Goal: Use online tool/utility: Utilize a website feature to perform a specific function

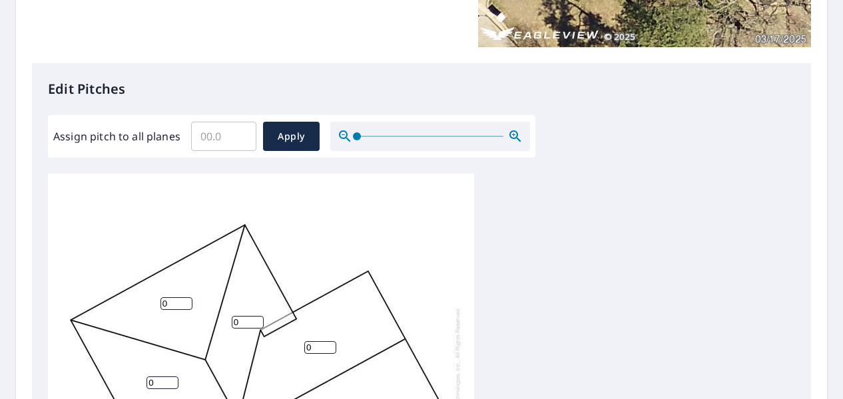
scroll to position [308, 0]
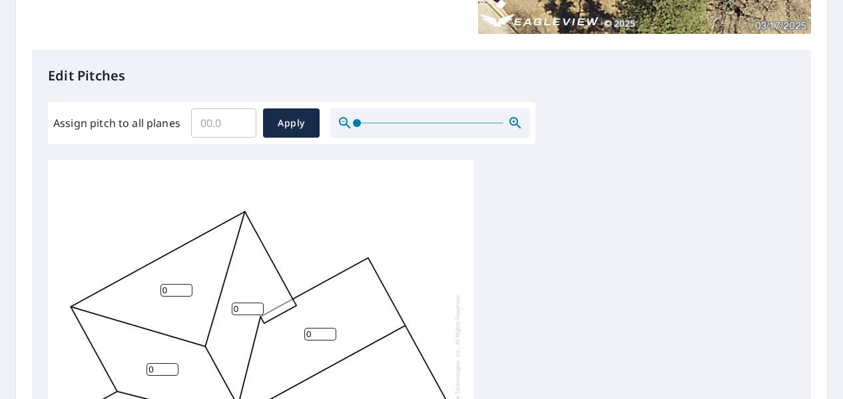
click at [224, 131] on input "Assign pitch to all planes" at bounding box center [223, 123] width 65 height 37
click at [243, 118] on input "0.1" at bounding box center [223, 123] width 65 height 37
click at [243, 118] on input "1.5" at bounding box center [223, 123] width 65 height 37
click at [243, 118] on input "4.1" at bounding box center [223, 123] width 65 height 37
type input "4"
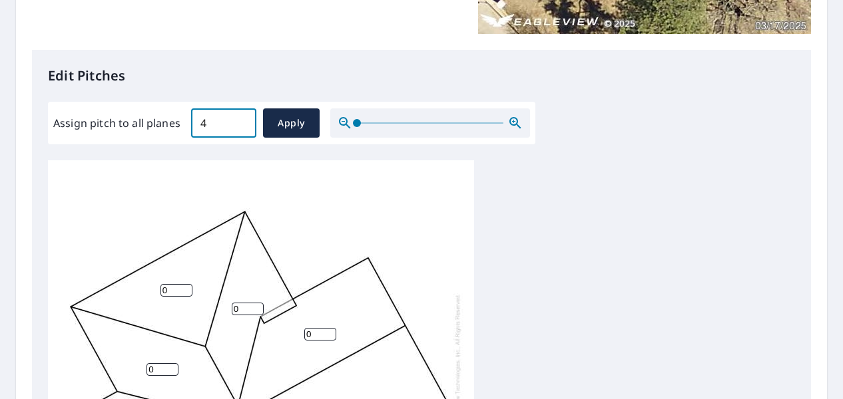
click at [241, 126] on input "4" at bounding box center [223, 123] width 65 height 37
click at [292, 127] on span "Apply" at bounding box center [291, 123] width 35 height 17
type input "4"
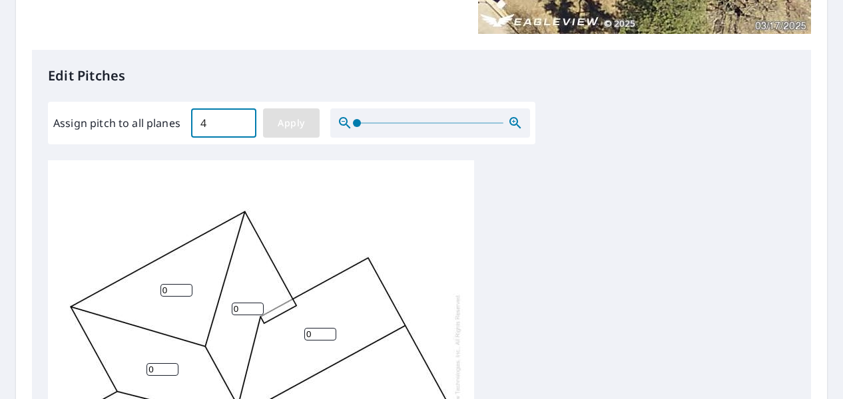
type input "4"
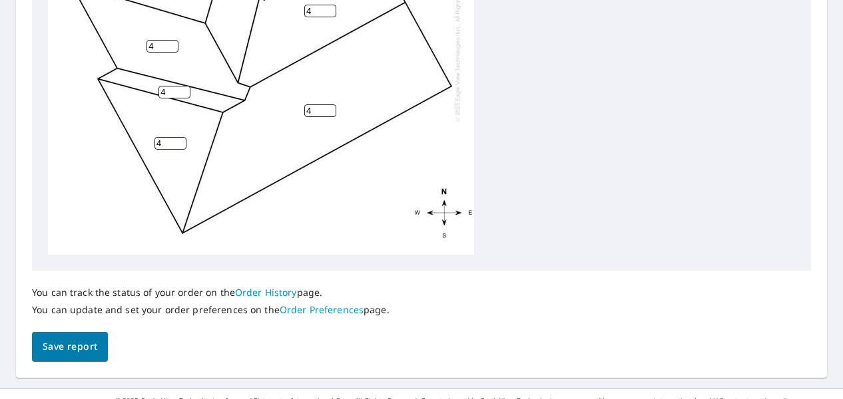
scroll to position [654, 0]
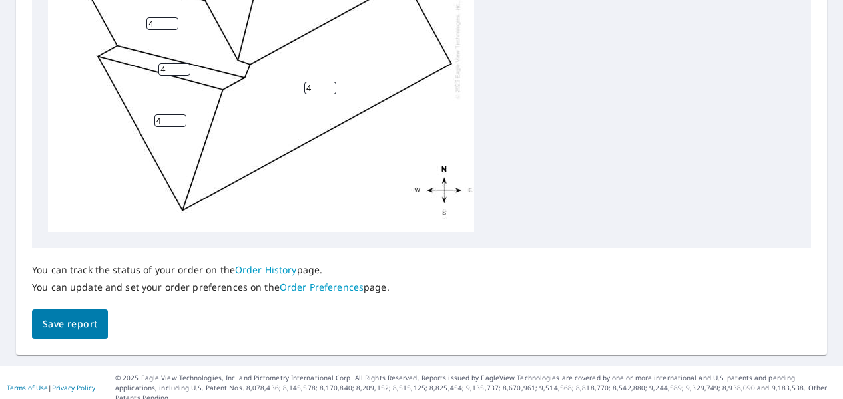
click at [77, 324] on span "Save report" at bounding box center [70, 324] width 55 height 17
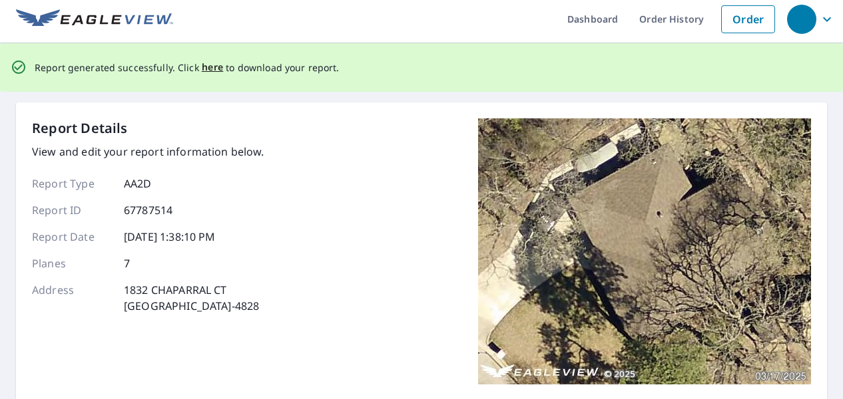
scroll to position [0, 0]
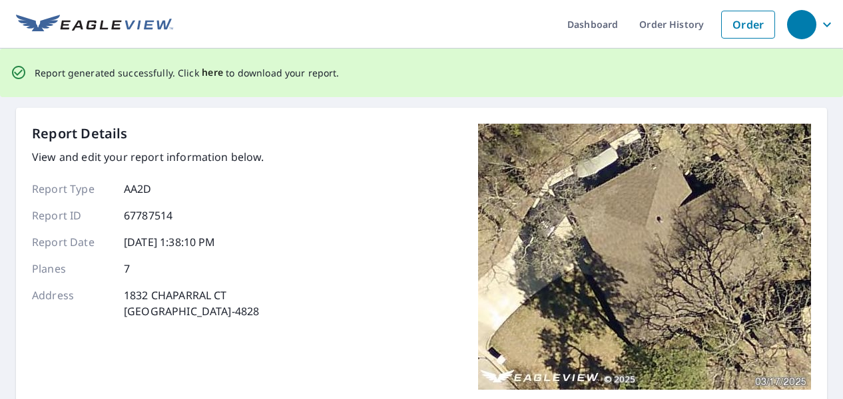
click at [209, 75] on span "here" at bounding box center [213, 73] width 22 height 17
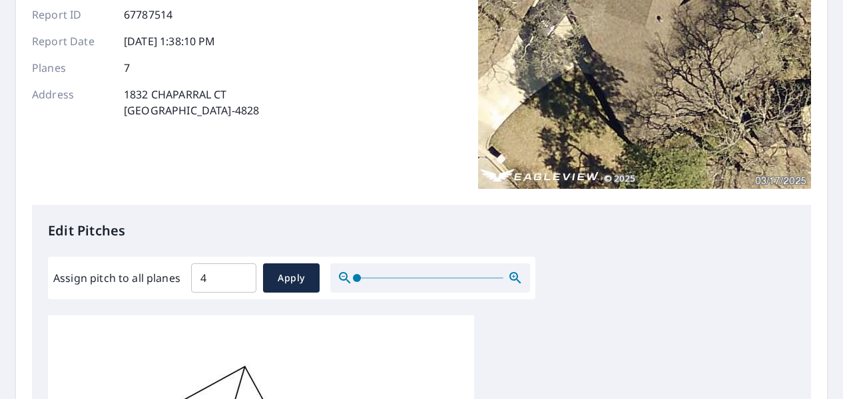
scroll to position [107, 0]
